Goal: Information Seeking & Learning: Learn about a topic

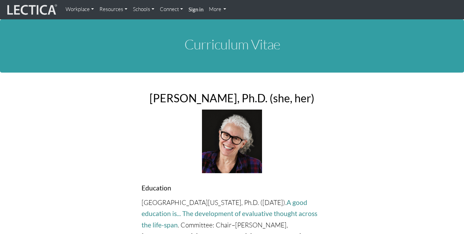
click at [92, 9] on link "Workplace" at bounding box center [80, 9] width 34 height 13
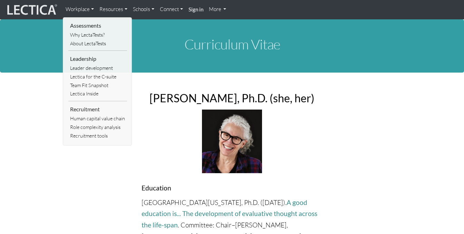
click at [124, 9] on link "Resources" at bounding box center [114, 9] width 34 height 13
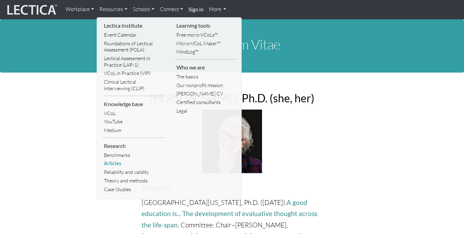
click at [115, 163] on link "Articles" at bounding box center [133, 163] width 62 height 9
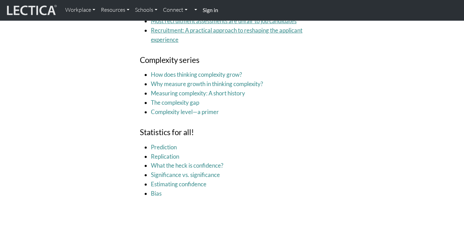
scroll to position [1441, 0]
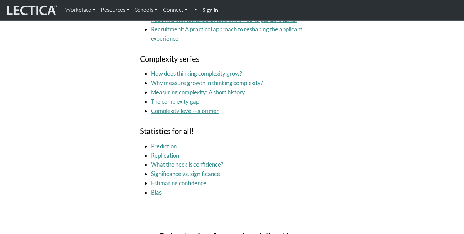
click at [204, 114] on link "Complexity level—a primer" at bounding box center [185, 110] width 68 height 7
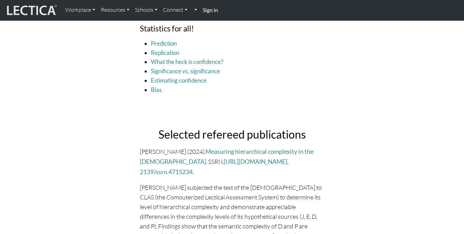
scroll to position [1544, 0]
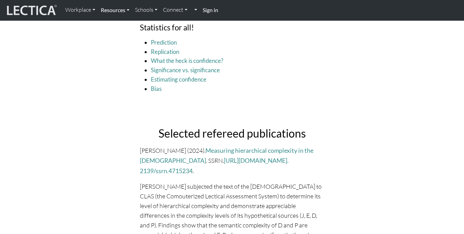
click at [129, 10] on link "Resources" at bounding box center [115, 10] width 34 height 15
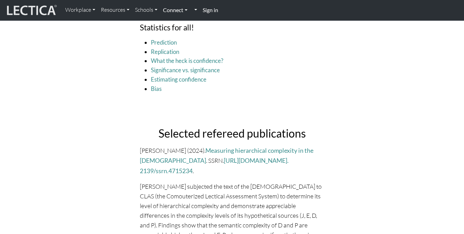
click at [189, 9] on link "Connect" at bounding box center [175, 10] width 30 height 15
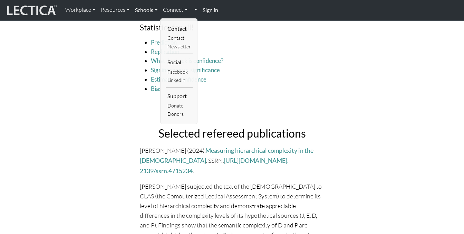
click at [156, 9] on link "Schools" at bounding box center [146, 10] width 28 height 15
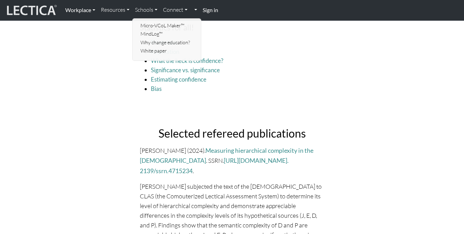
click at [92, 9] on link "Workplace" at bounding box center [81, 10] width 36 height 15
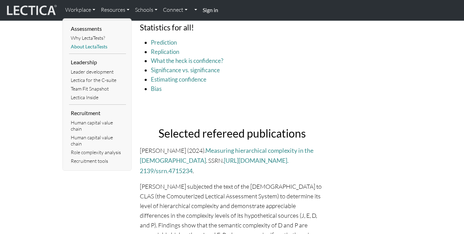
click at [92, 47] on link "About LectaTests" at bounding box center [97, 46] width 57 height 9
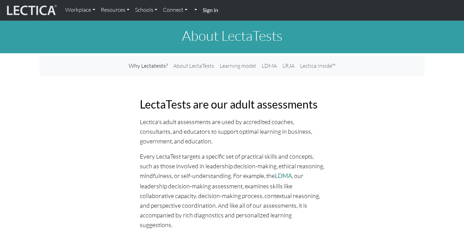
click at [27, 8] on img at bounding box center [31, 10] width 52 height 13
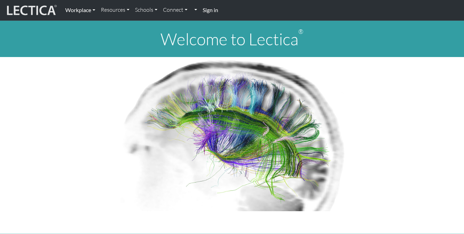
click at [94, 9] on link "Workplace" at bounding box center [81, 10] width 36 height 15
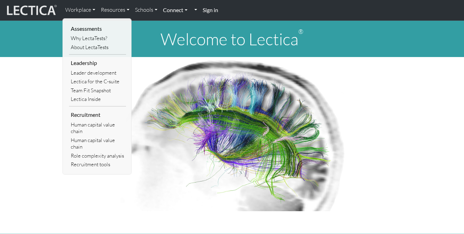
click at [186, 10] on link "Connect" at bounding box center [175, 10] width 30 height 15
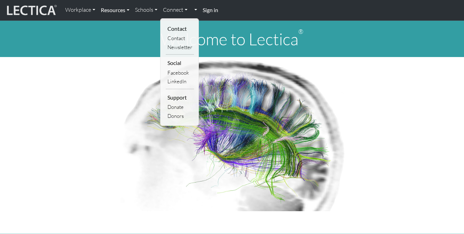
click at [126, 9] on link "Resources" at bounding box center [115, 10] width 34 height 15
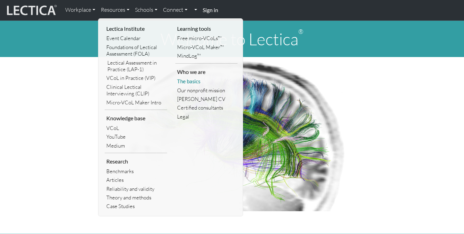
click at [195, 80] on link "The basics" at bounding box center [206, 81] width 63 height 9
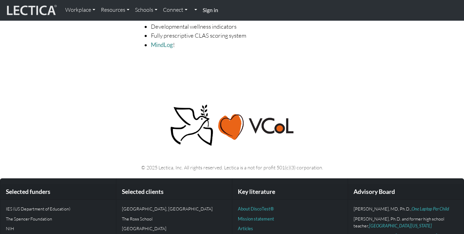
scroll to position [1433, 0]
